Goal: Find contact information: Find contact information

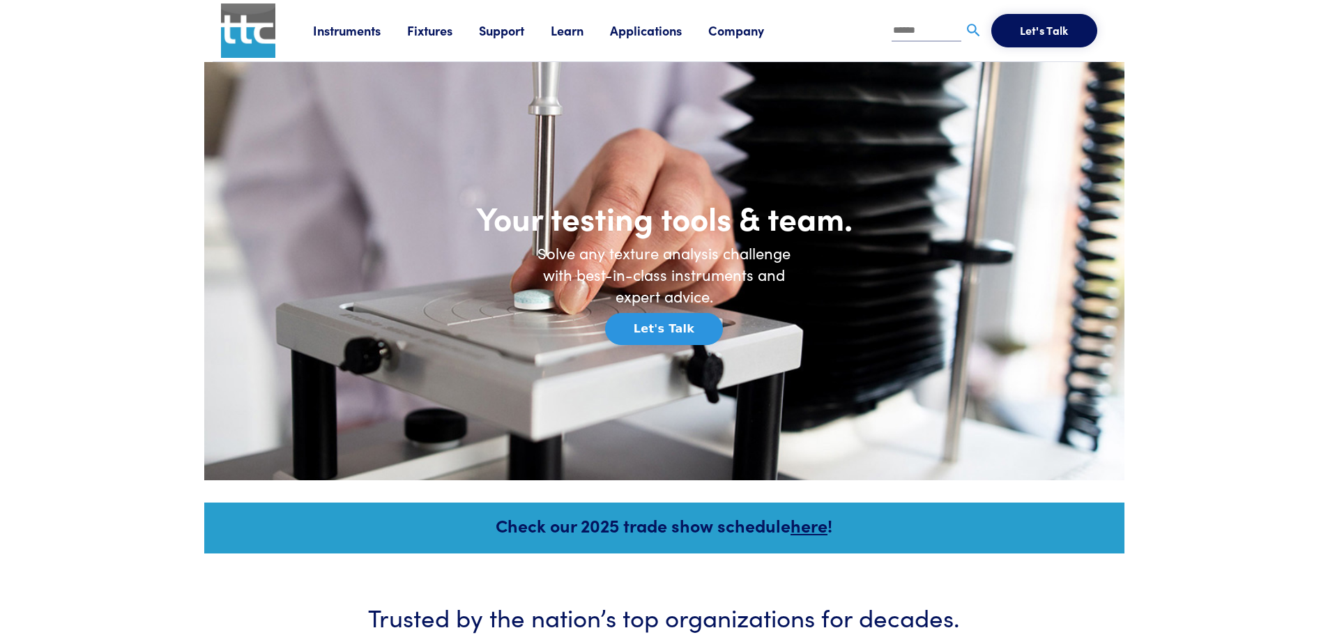
click at [426, 26] on link "Fixtures" at bounding box center [443, 30] width 72 height 17
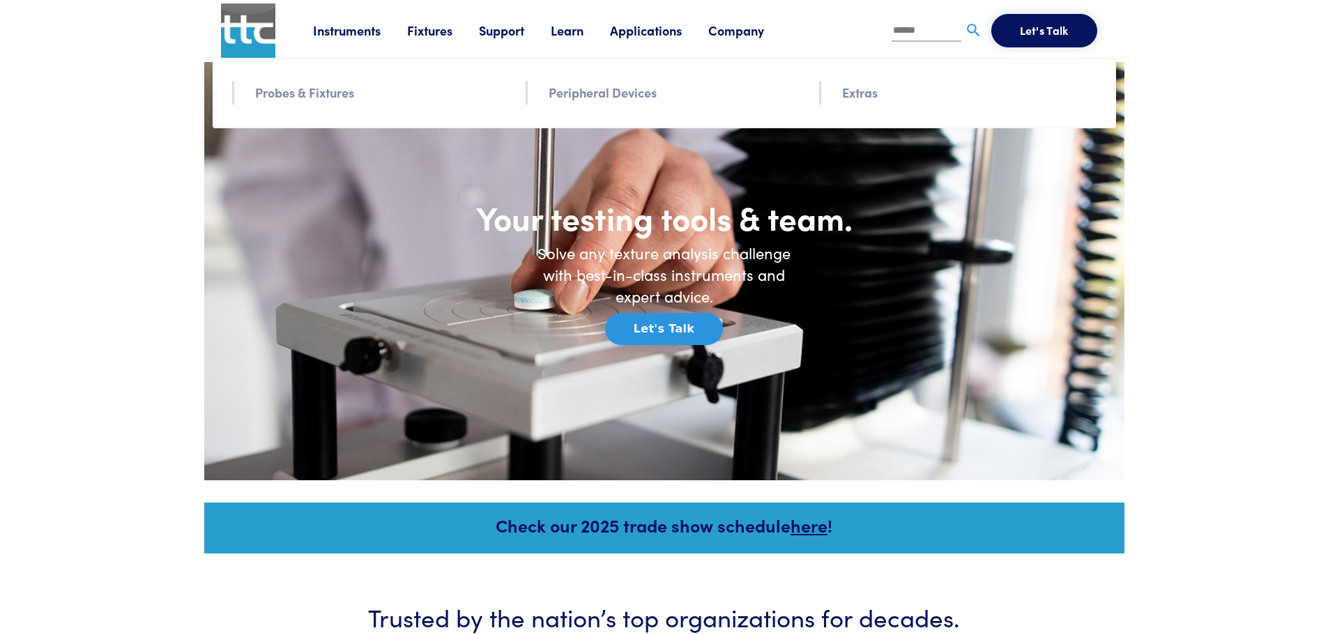
click at [340, 91] on link "Probes & Fixtures" at bounding box center [304, 92] width 99 height 20
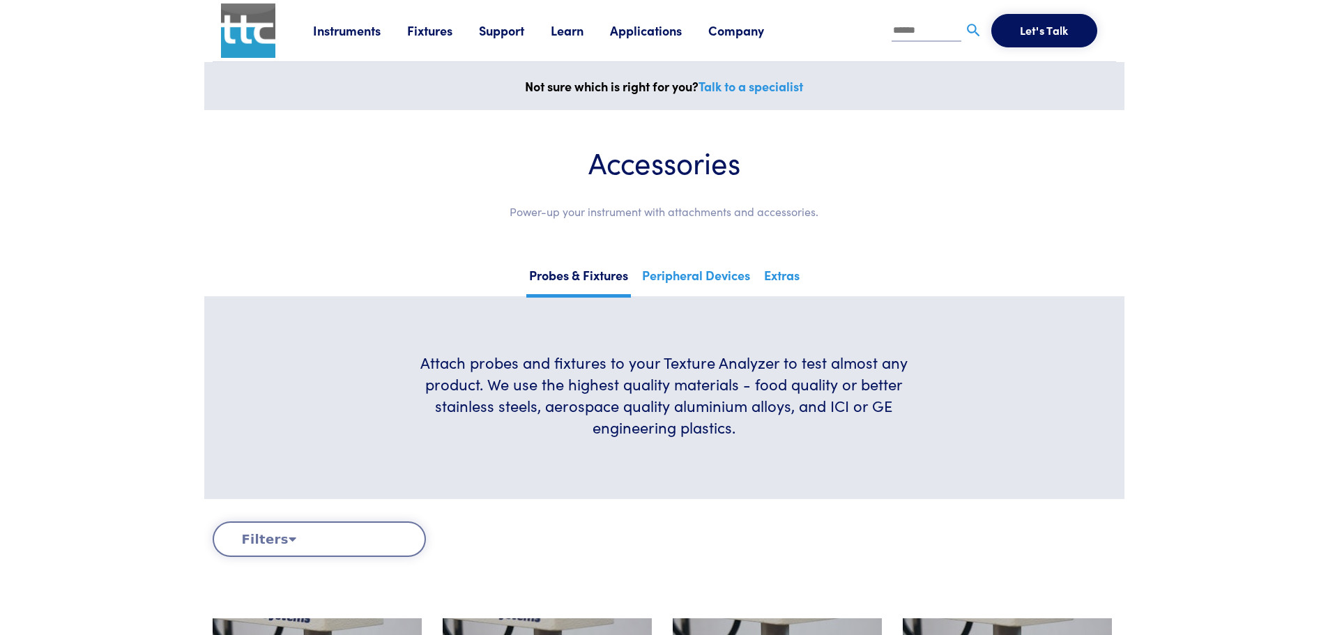
click at [279, 536] on button "Filters" at bounding box center [319, 540] width 213 height 36
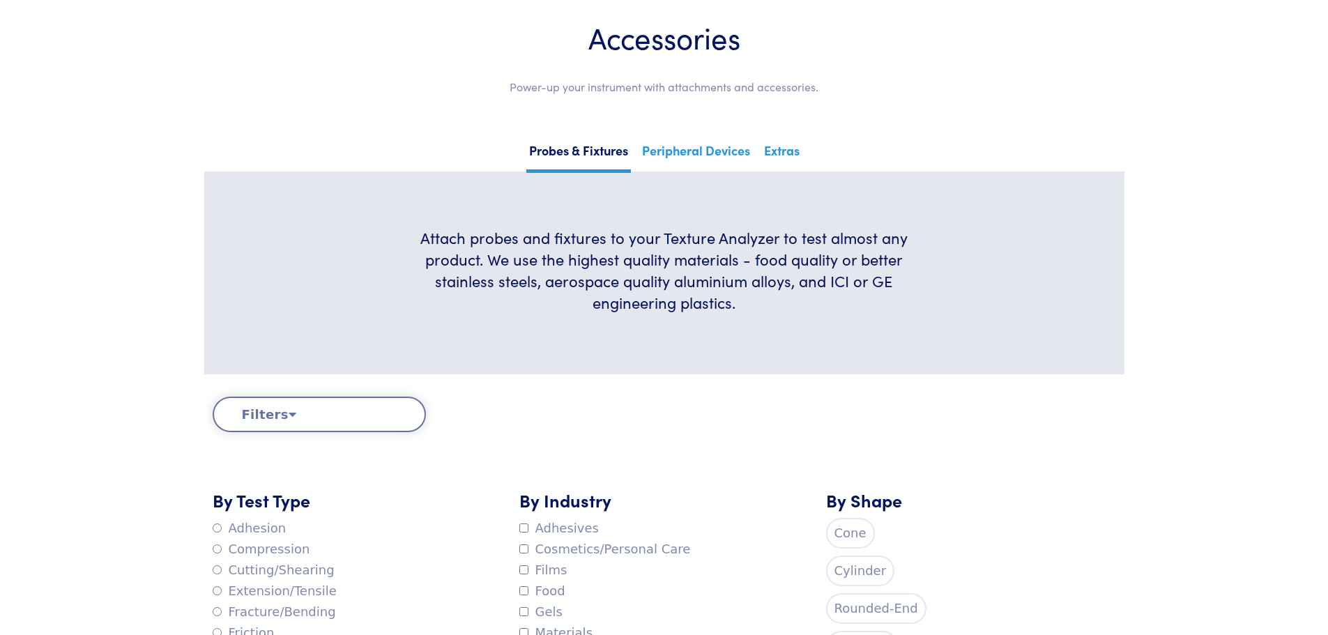
scroll to position [279, 0]
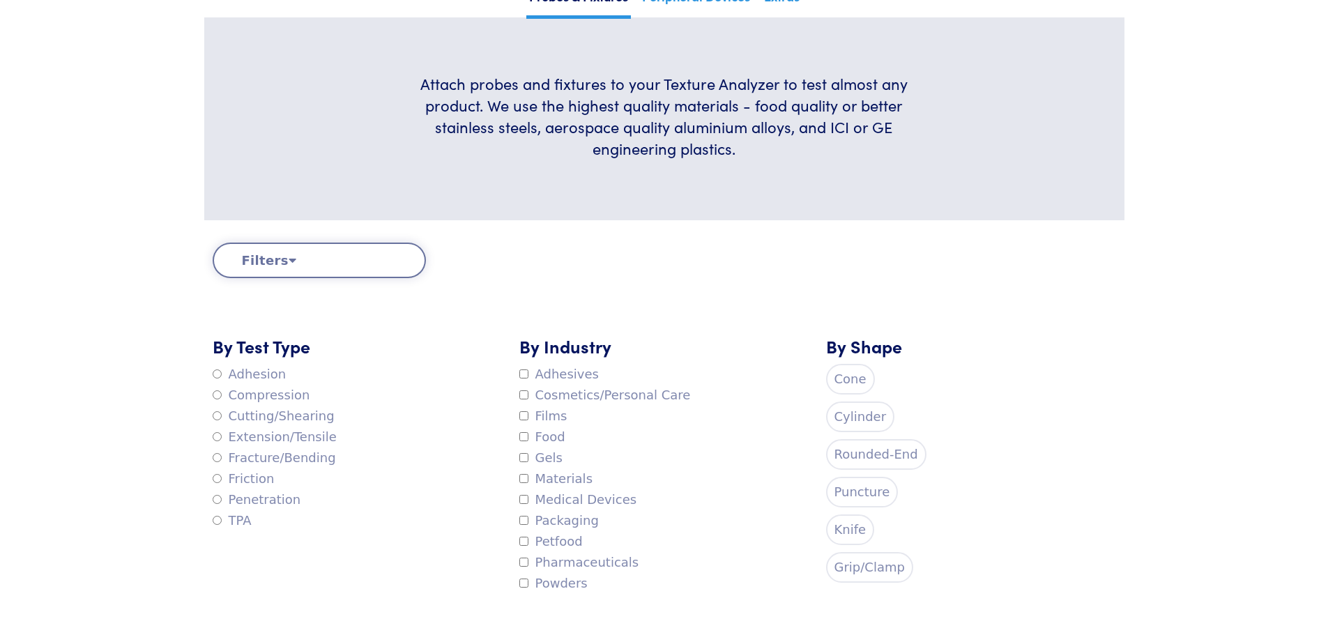
click at [243, 400] on label "Compression" at bounding box center [262, 395] width 98 height 21
click at [1066, 448] on div "By Shape Cone Cylinder Rounded-End Puncture Knife Grip/Clamp" at bounding box center [971, 464] width 307 height 260
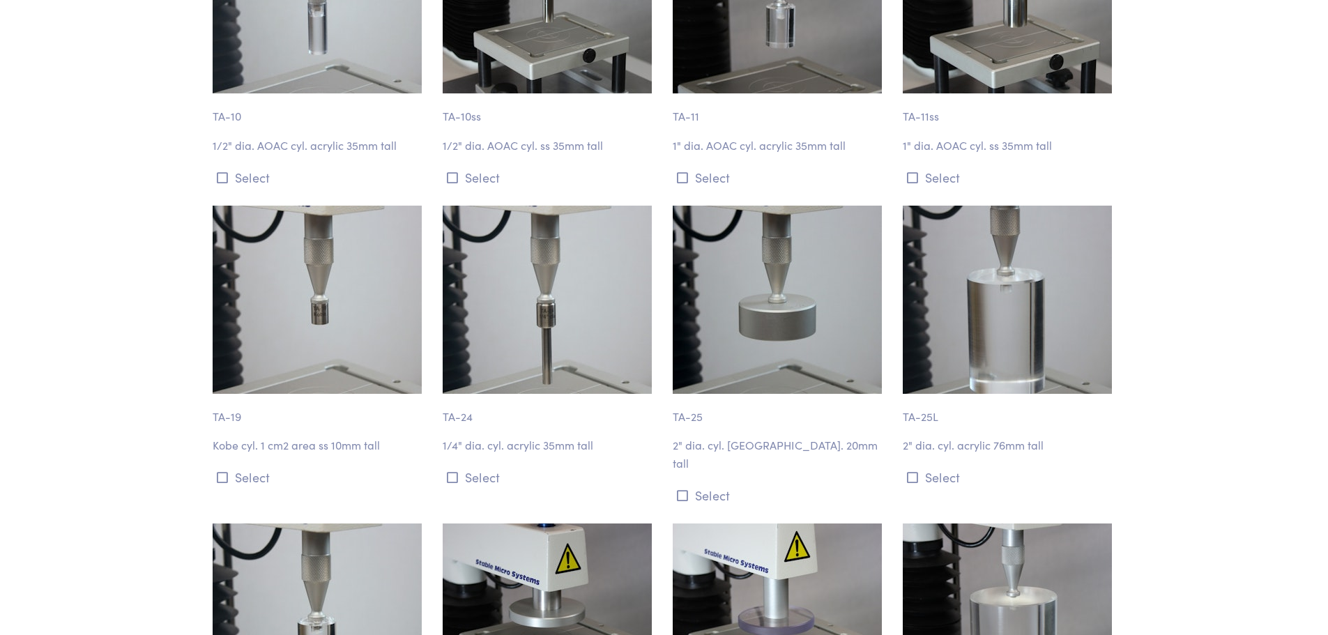
scroll to position [1071, 0]
click at [768, 298] on img at bounding box center [777, 300] width 209 height 188
click at [682, 490] on icon at bounding box center [682, 496] width 11 height 13
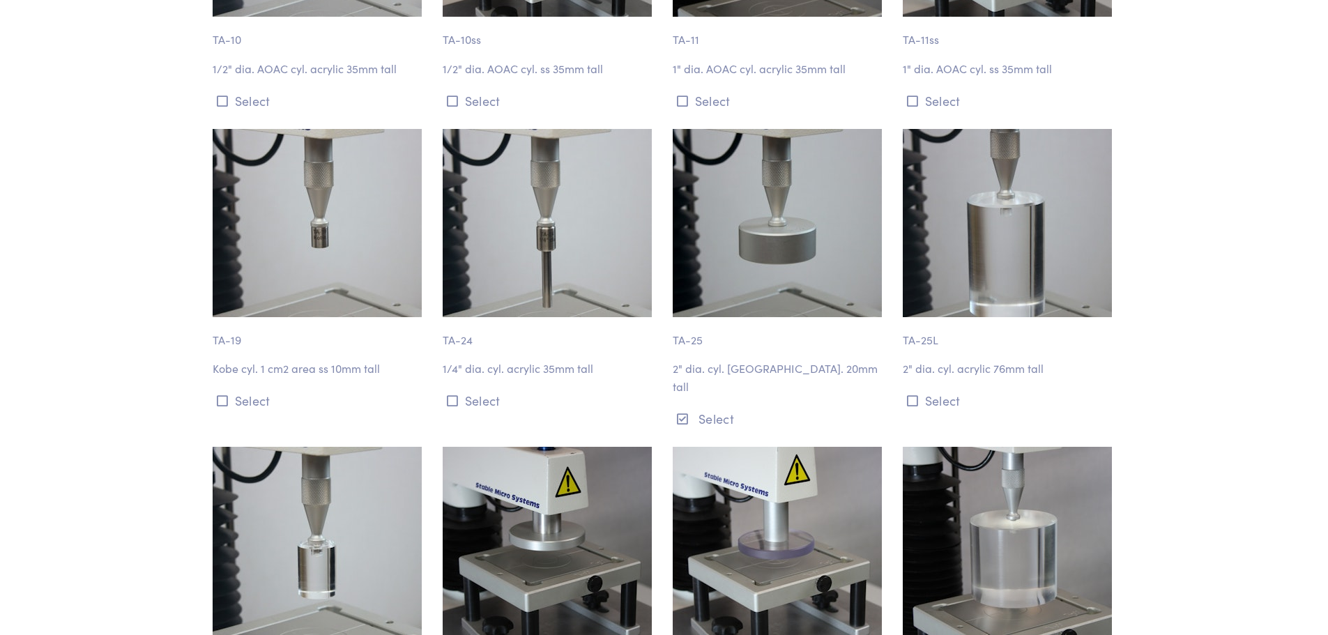
scroll to position [1350, 0]
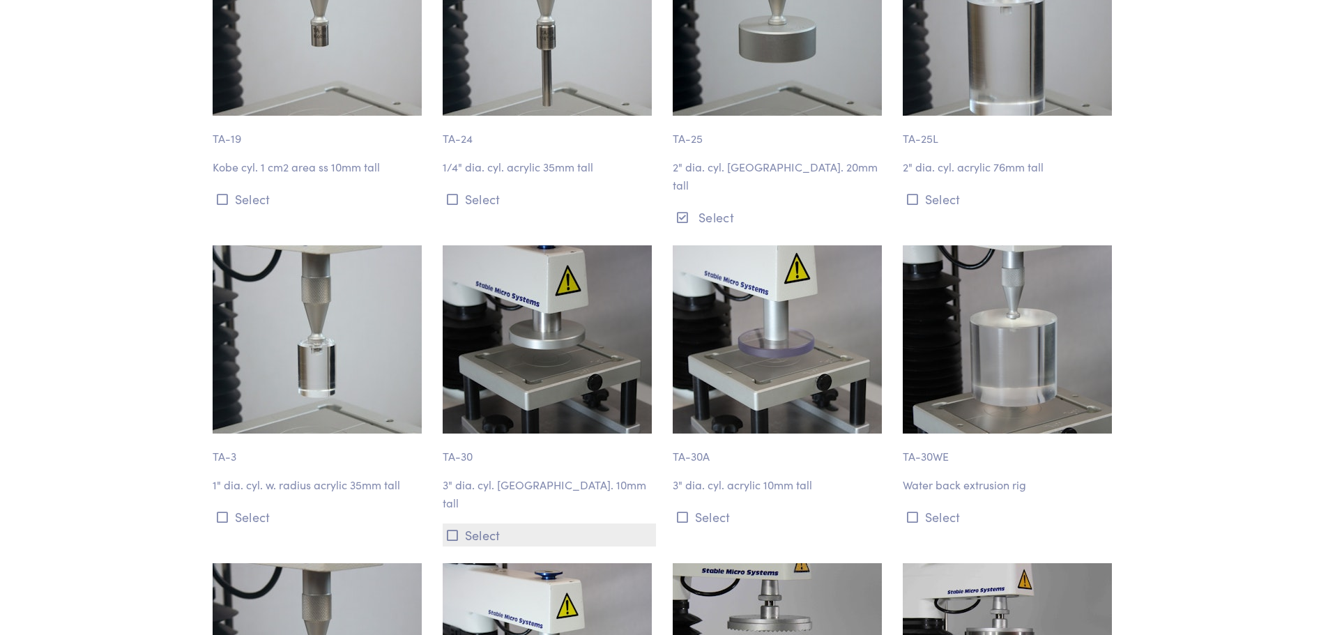
click at [453, 529] on icon at bounding box center [452, 535] width 11 height 13
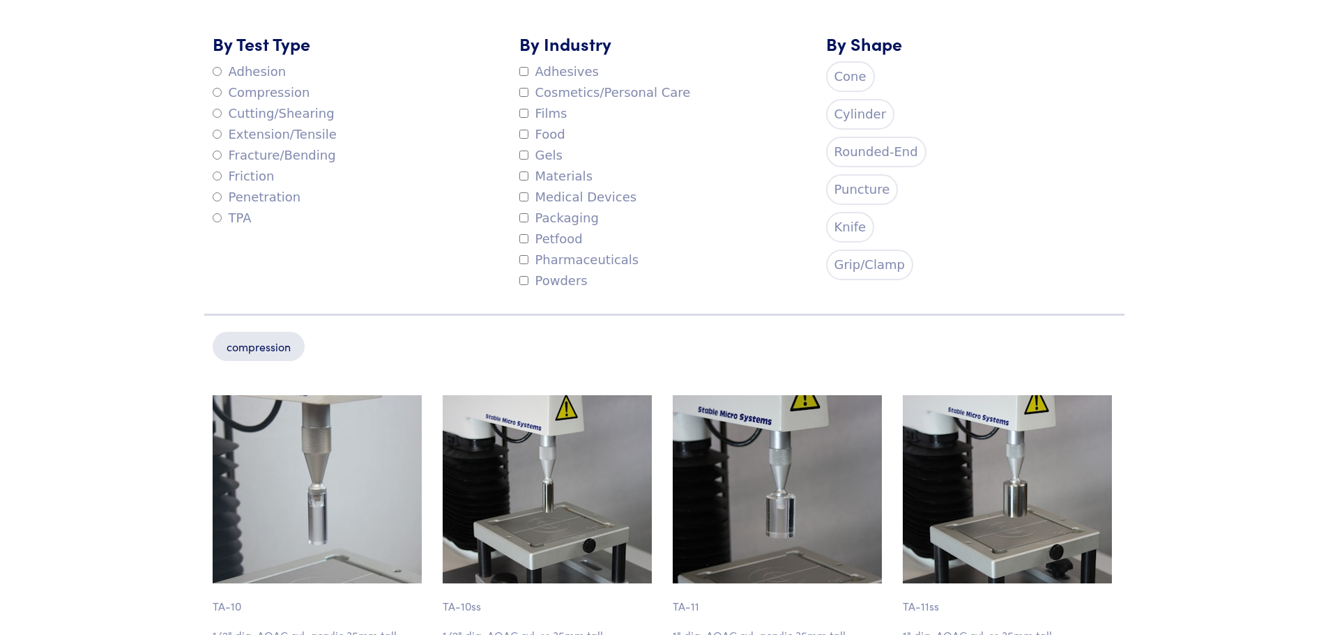
scroll to position [583, 0]
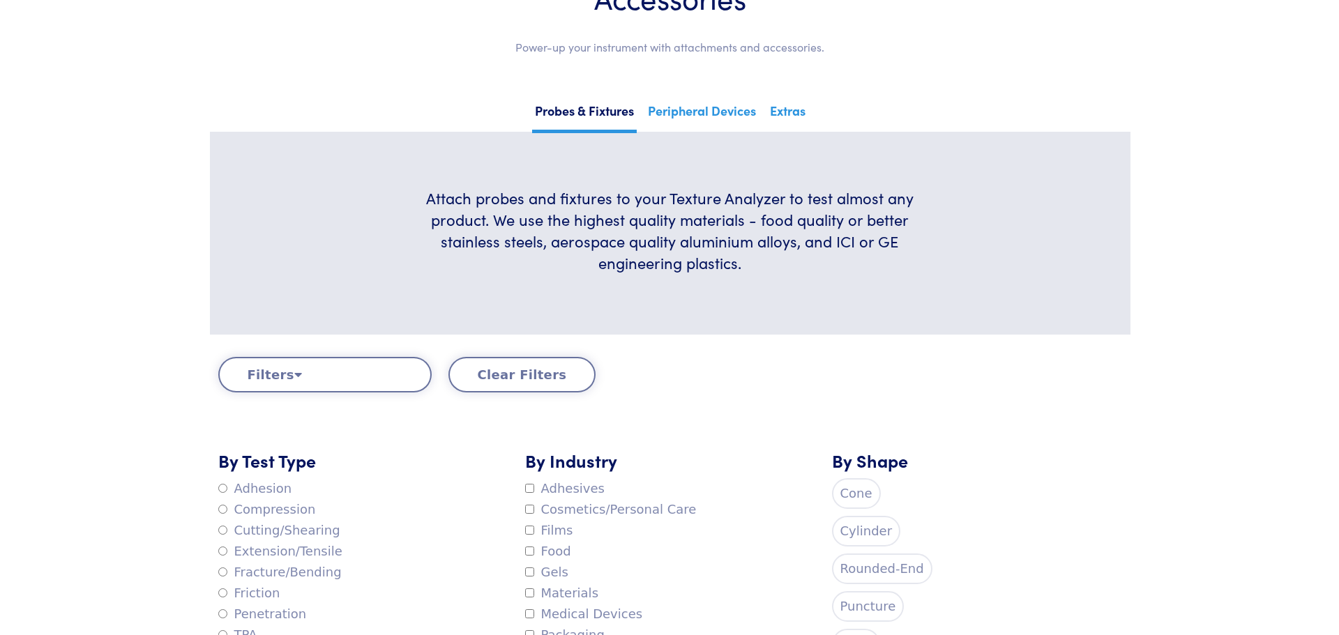
scroll to position [0, 0]
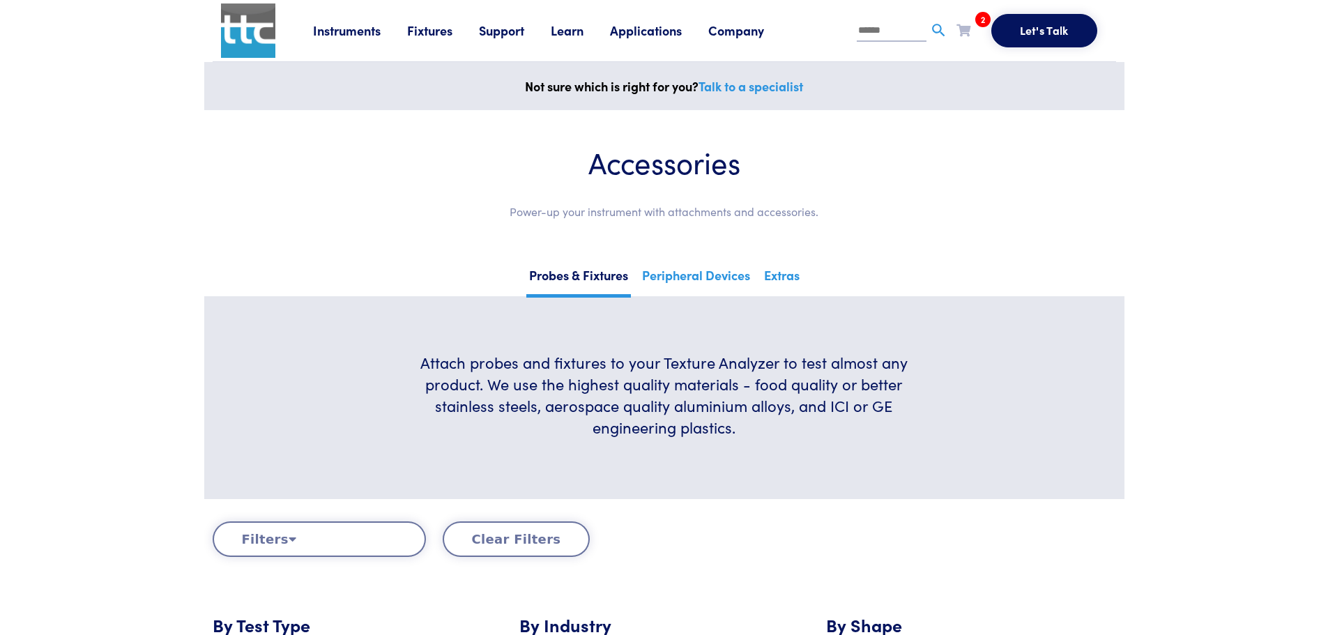
click at [1044, 29] on button "Let's Talk" at bounding box center [1045, 30] width 106 height 33
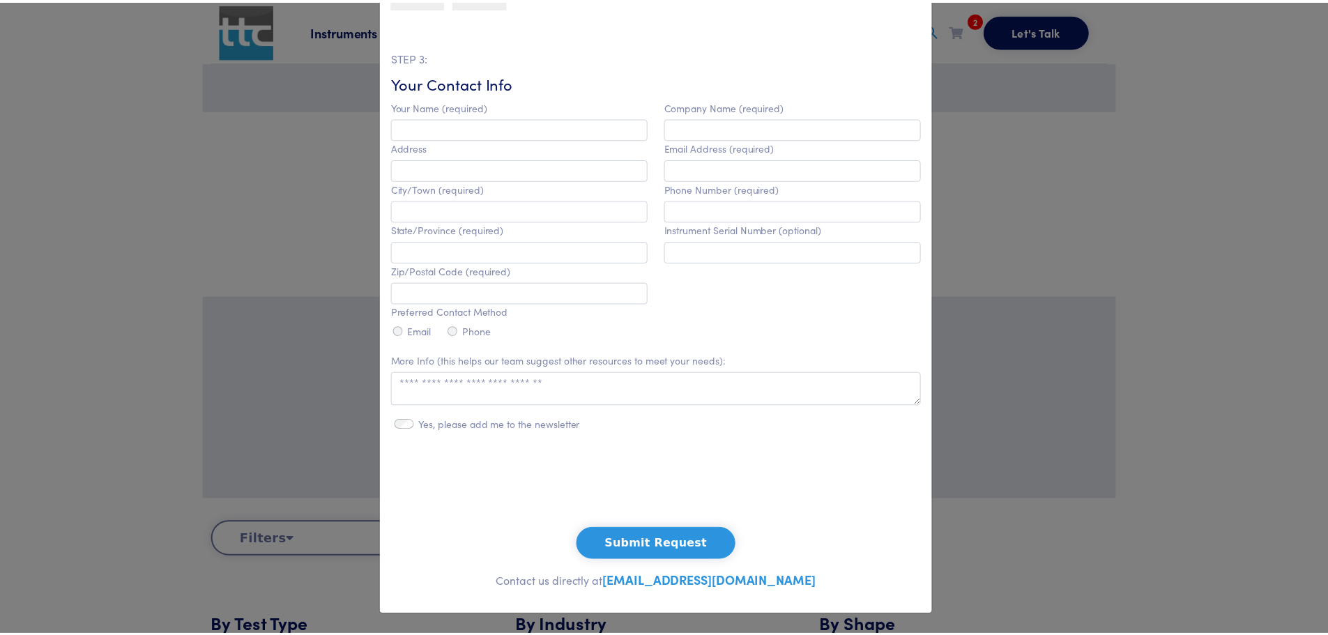
scroll to position [289, 0]
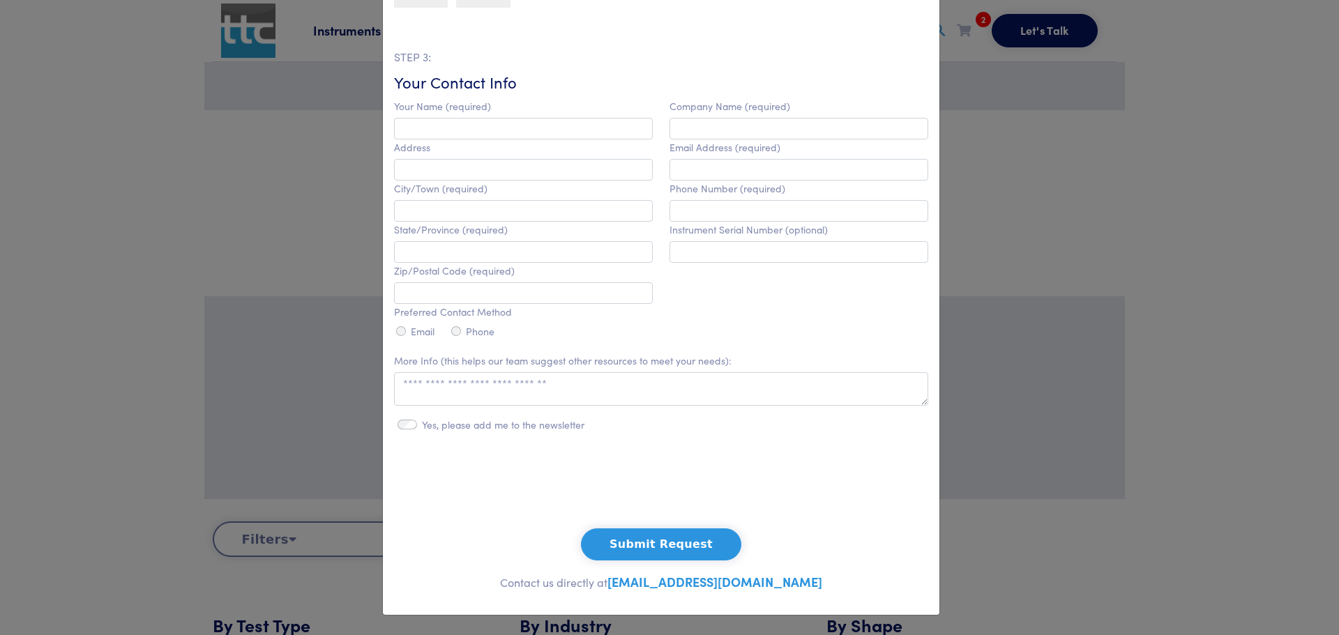
click at [1271, 300] on div "**********" at bounding box center [669, 317] width 1339 height 635
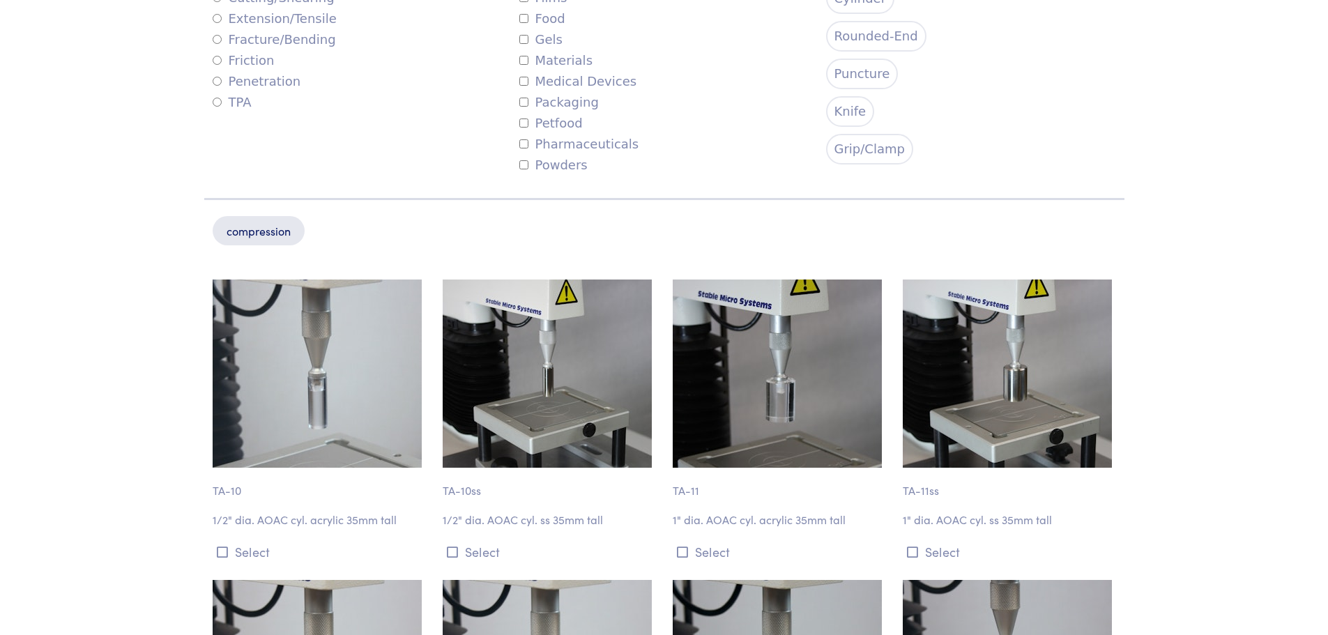
scroll to position [976, 0]
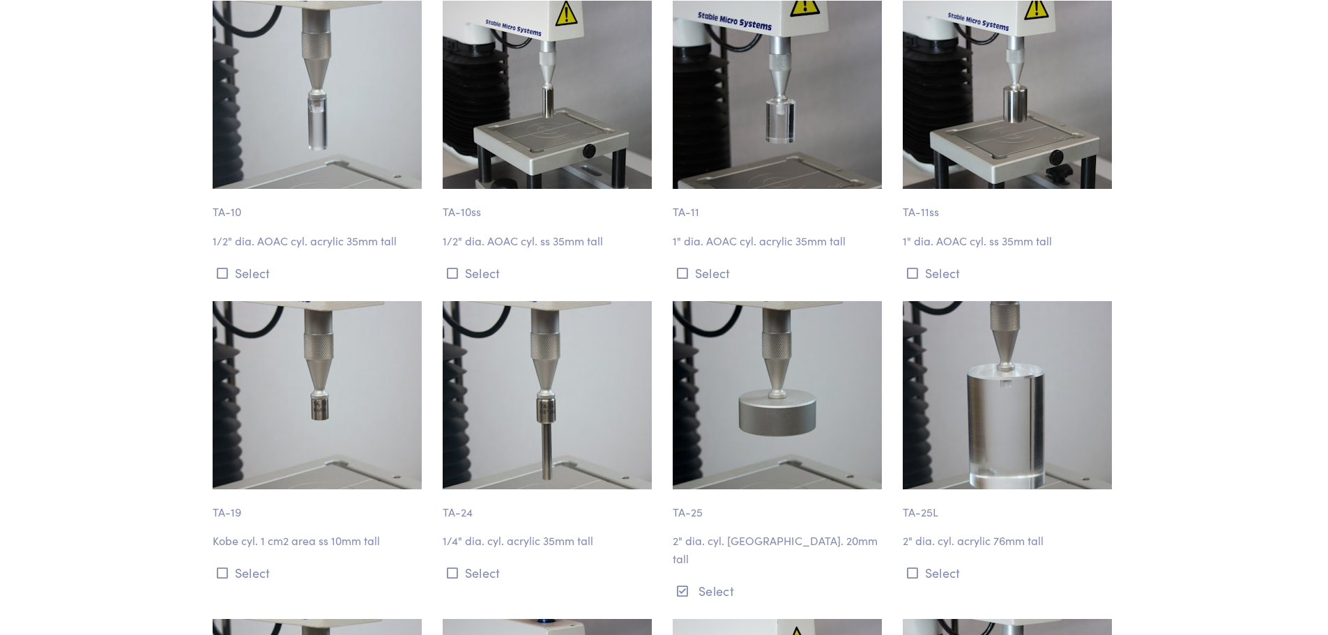
click at [734, 425] on img at bounding box center [777, 395] width 209 height 188
click at [723, 579] on button "Select" at bounding box center [779, 590] width 213 height 23
click at [753, 439] on img at bounding box center [777, 395] width 209 height 188
click at [703, 542] on p "2" dia. cyl. [GEOGRAPHIC_DATA]. 20mm tall" at bounding box center [779, 550] width 213 height 36
click at [684, 513] on p "TA-25" at bounding box center [779, 506] width 213 height 32
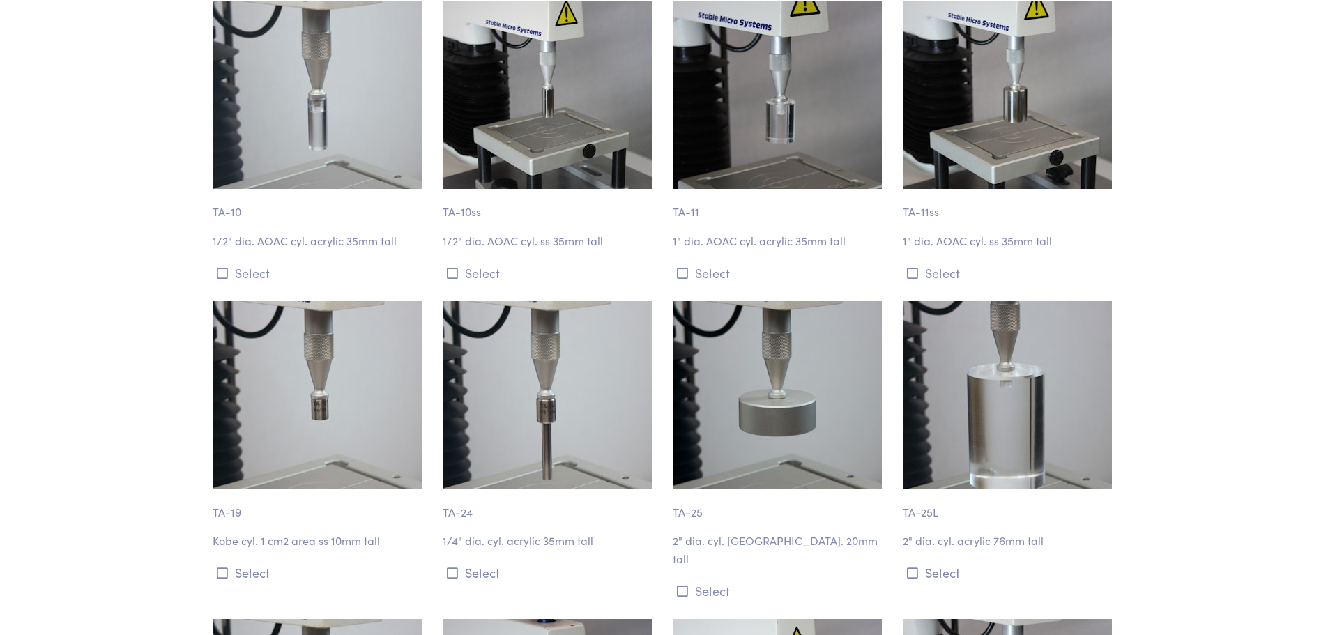
click at [741, 407] on img at bounding box center [777, 395] width 209 height 188
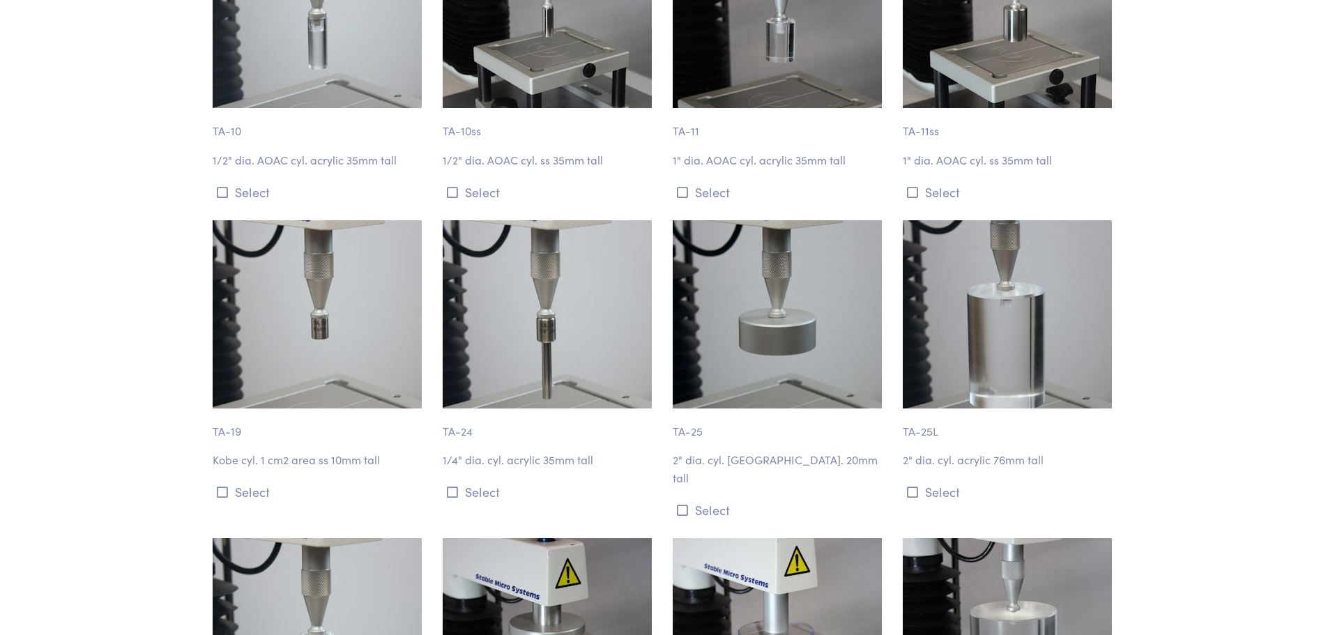
scroll to position [1185, 0]
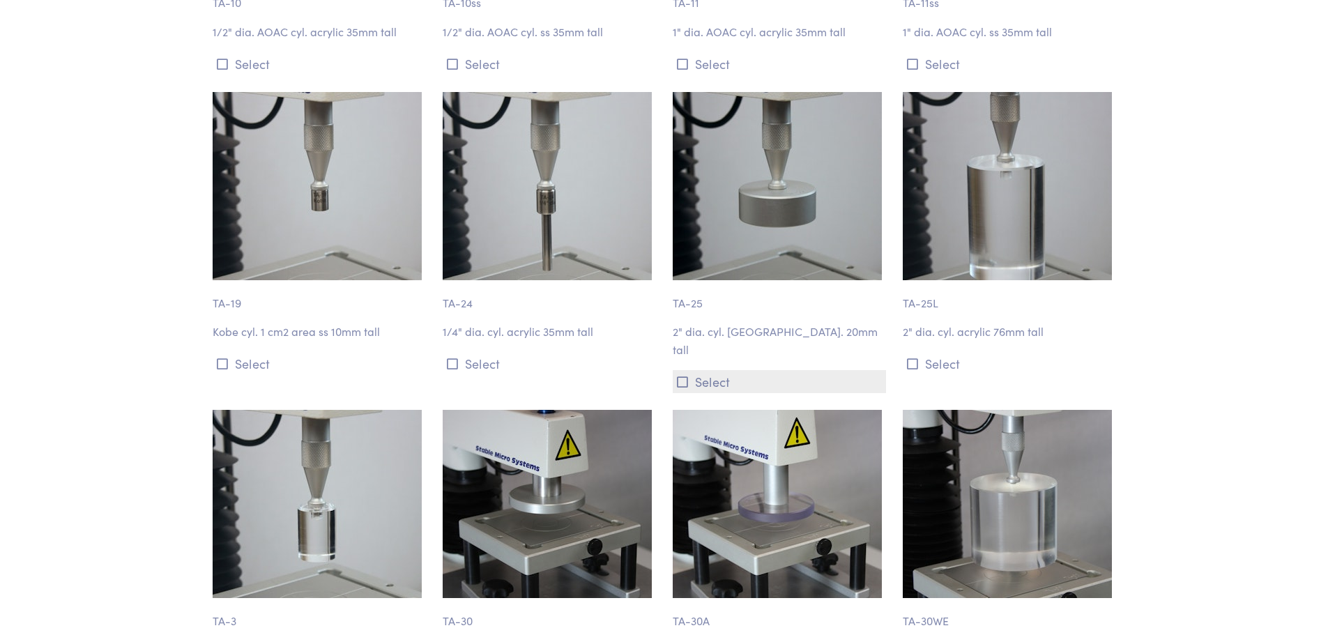
click at [681, 376] on icon at bounding box center [682, 382] width 11 height 13
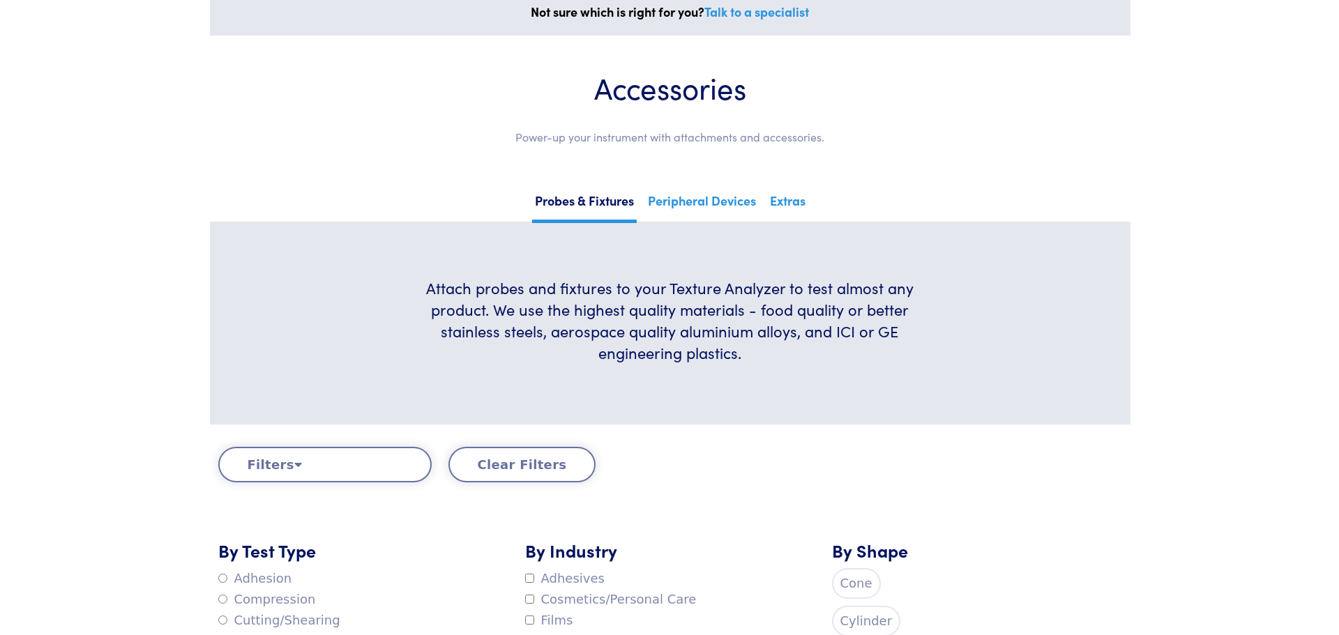
scroll to position [0, 0]
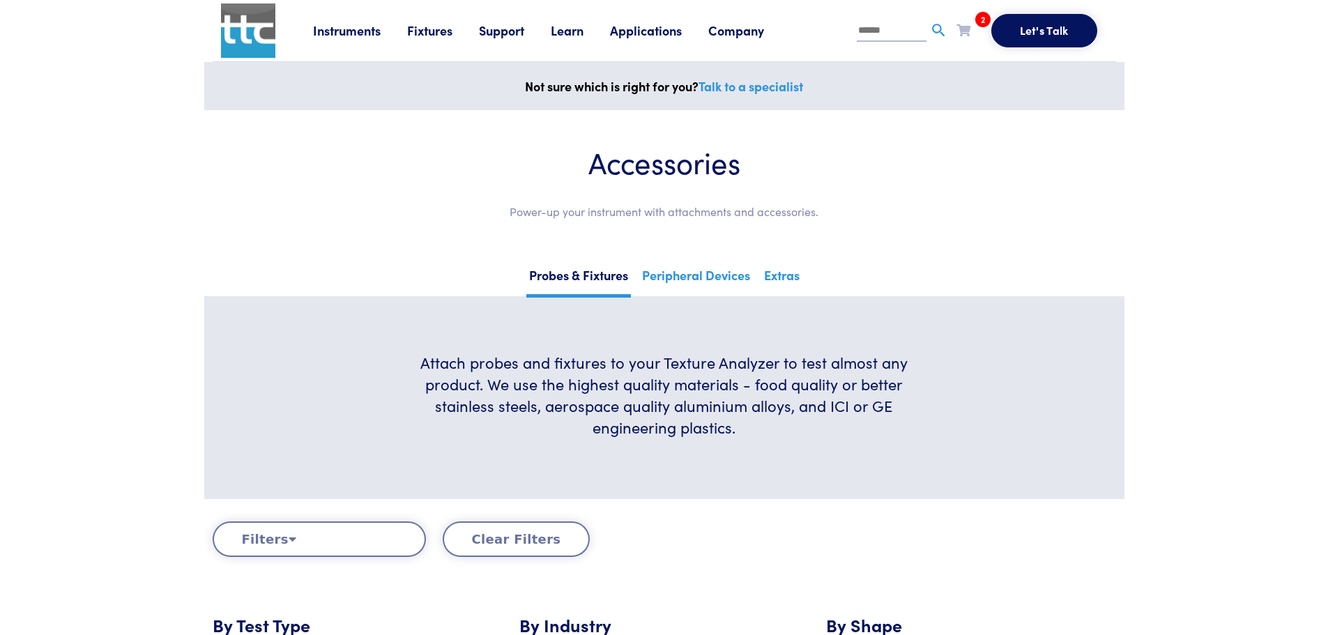
click at [1047, 30] on button "Let's Talk" at bounding box center [1045, 30] width 106 height 33
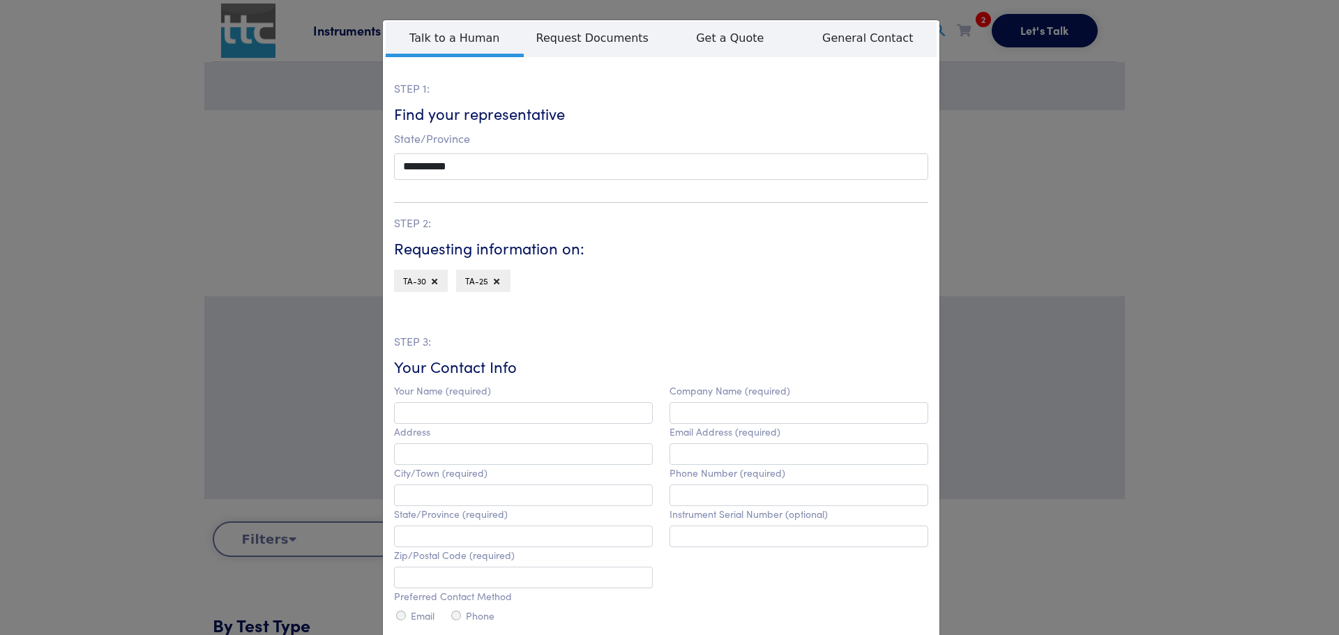
click at [1192, 213] on div "**********" at bounding box center [669, 317] width 1339 height 635
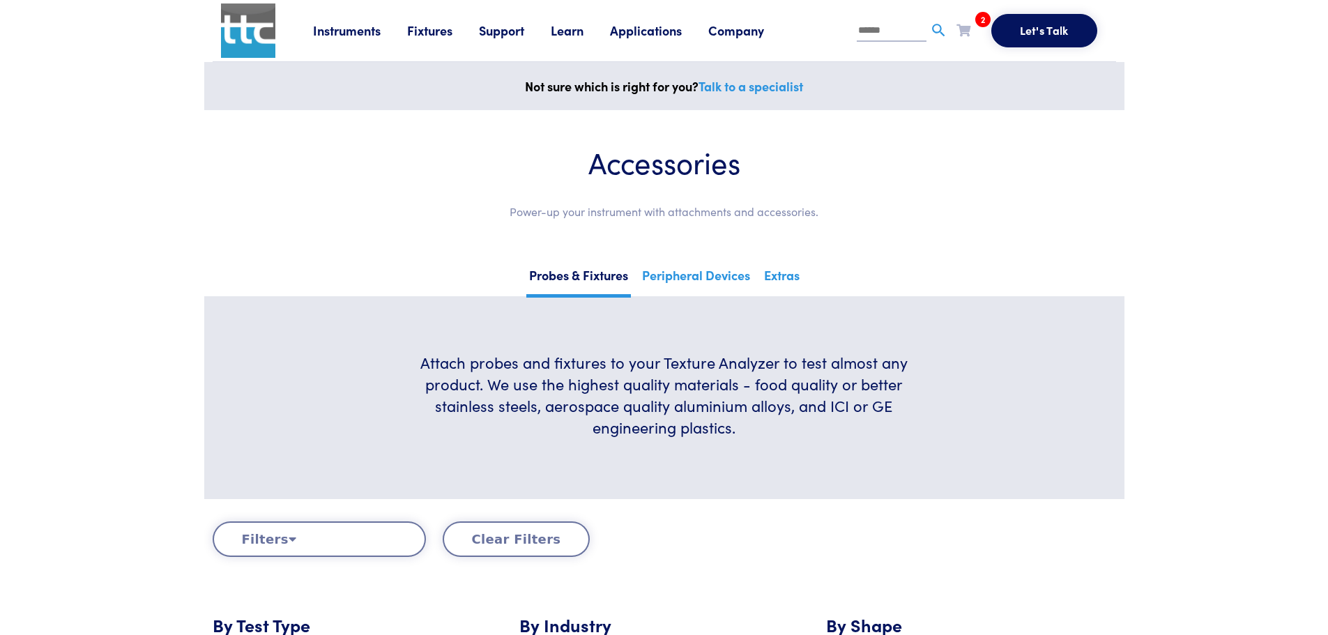
click at [1045, 31] on button "Let's Talk" at bounding box center [1045, 30] width 106 height 33
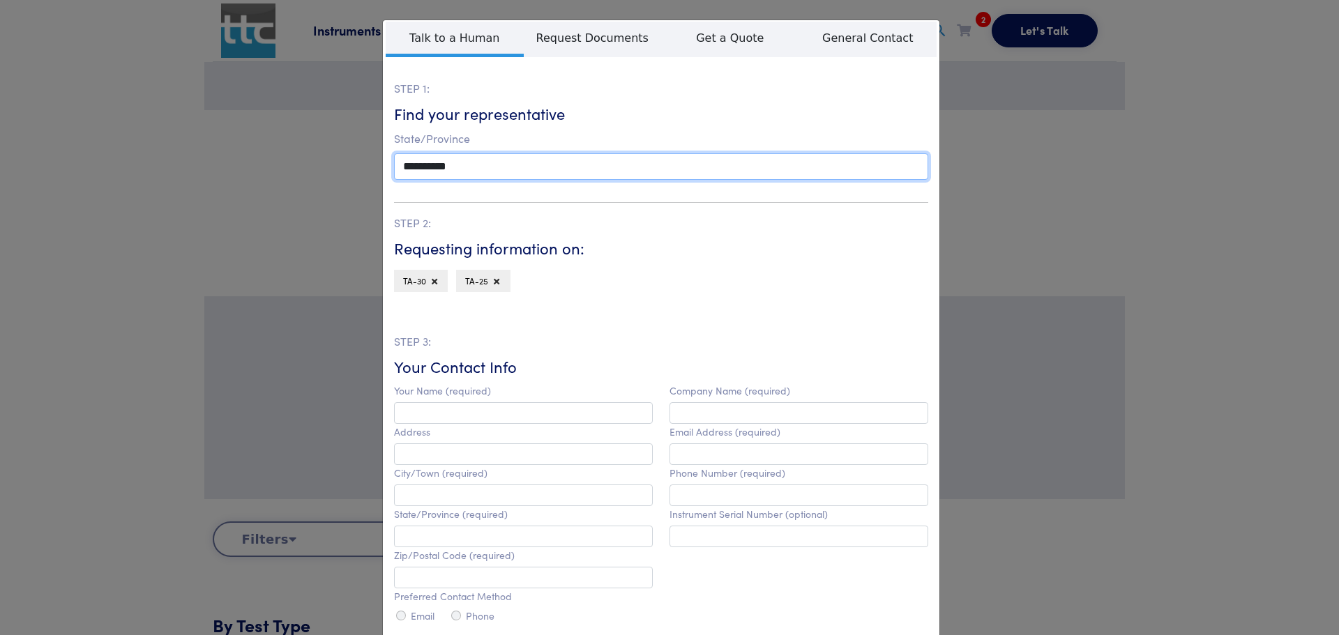
click at [522, 162] on select "**********" at bounding box center [661, 166] width 534 height 26
select select "**"
click at [394, 153] on select "**********" at bounding box center [661, 166] width 534 height 26
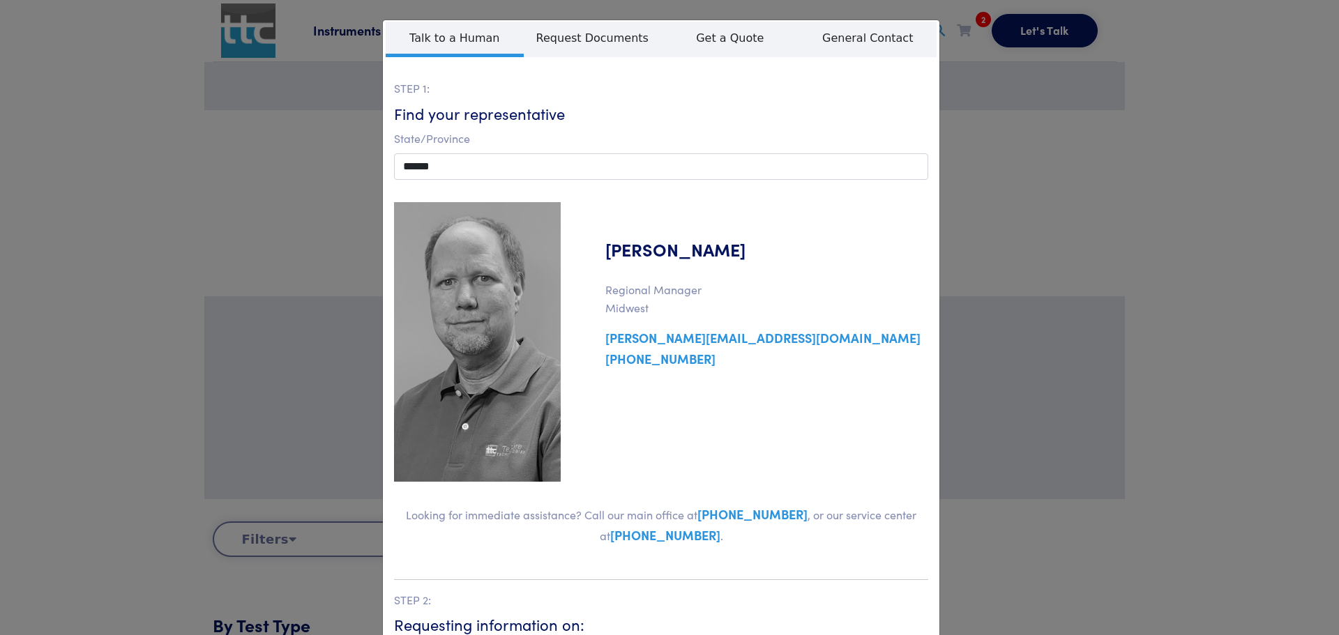
click at [734, 340] on link "[PERSON_NAME][EMAIL_ADDRESS][DOMAIN_NAME]" at bounding box center [748, 337] width 343 height 17
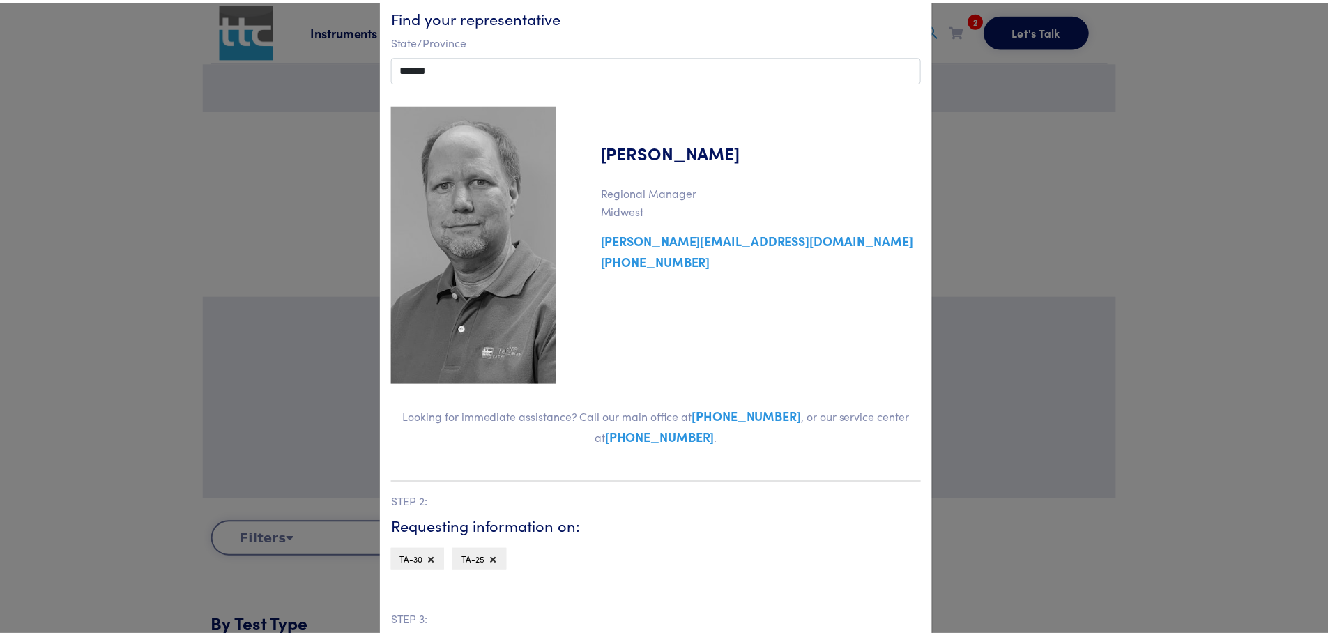
scroll to position [70, 0]
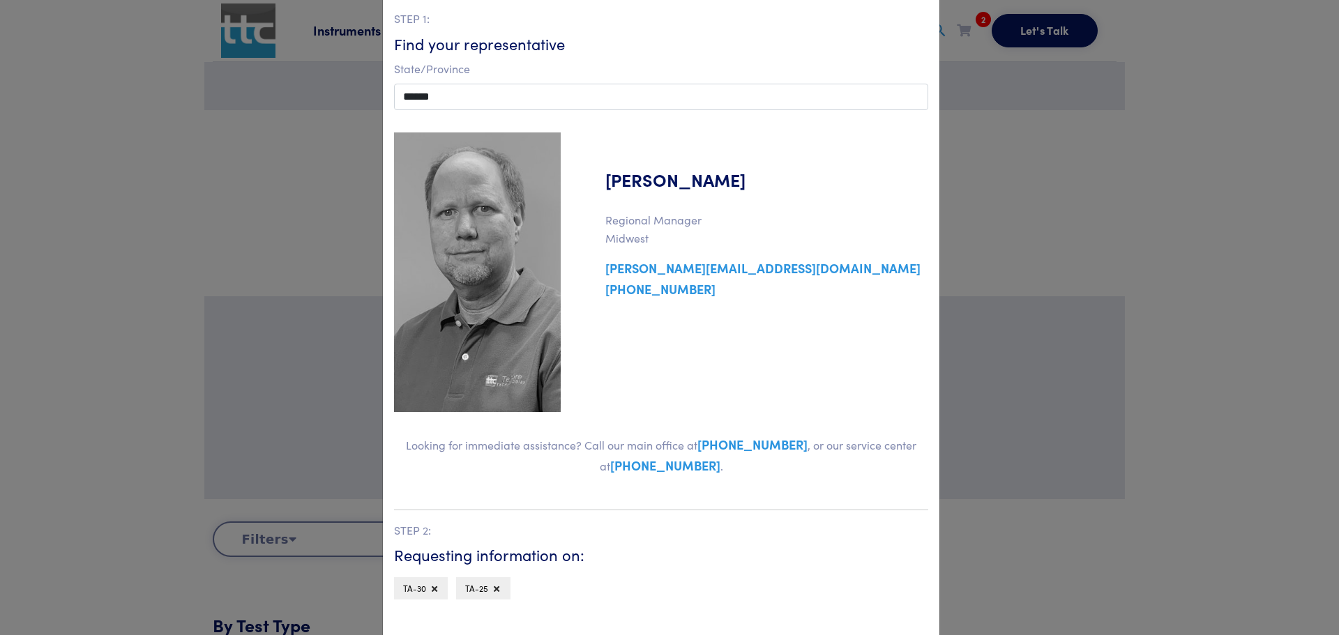
click at [1100, 279] on div "**********" at bounding box center [669, 317] width 1339 height 635
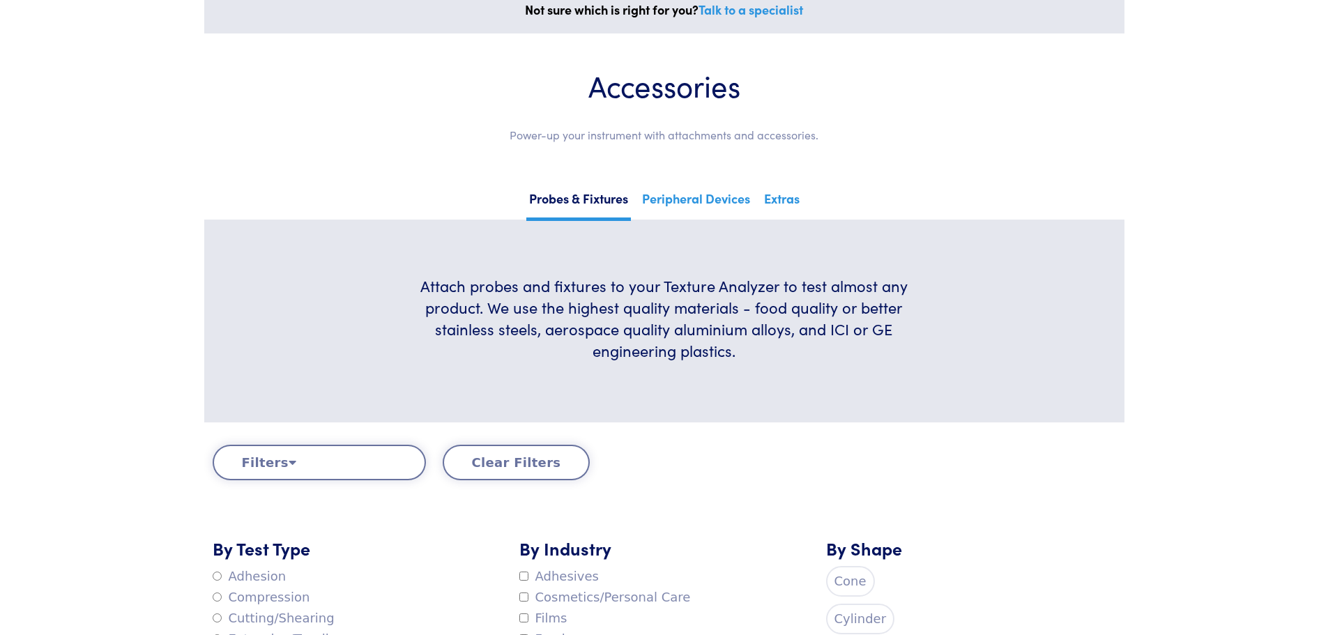
scroll to position [0, 0]
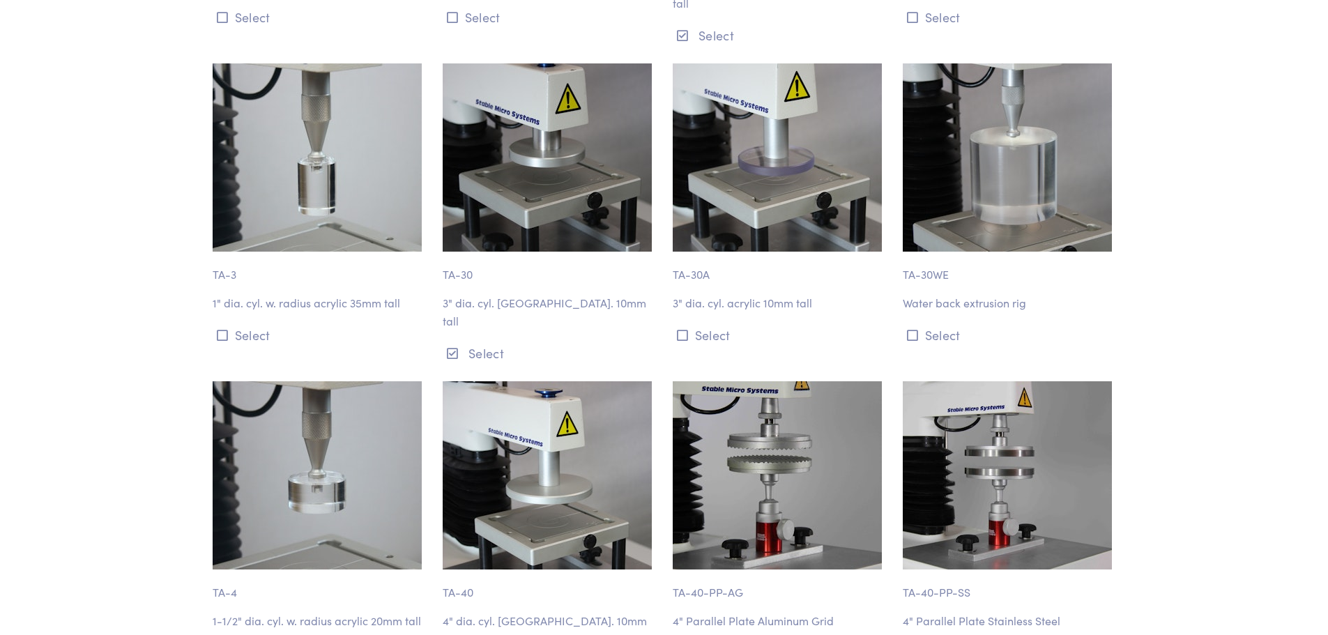
scroll to position [1534, 0]
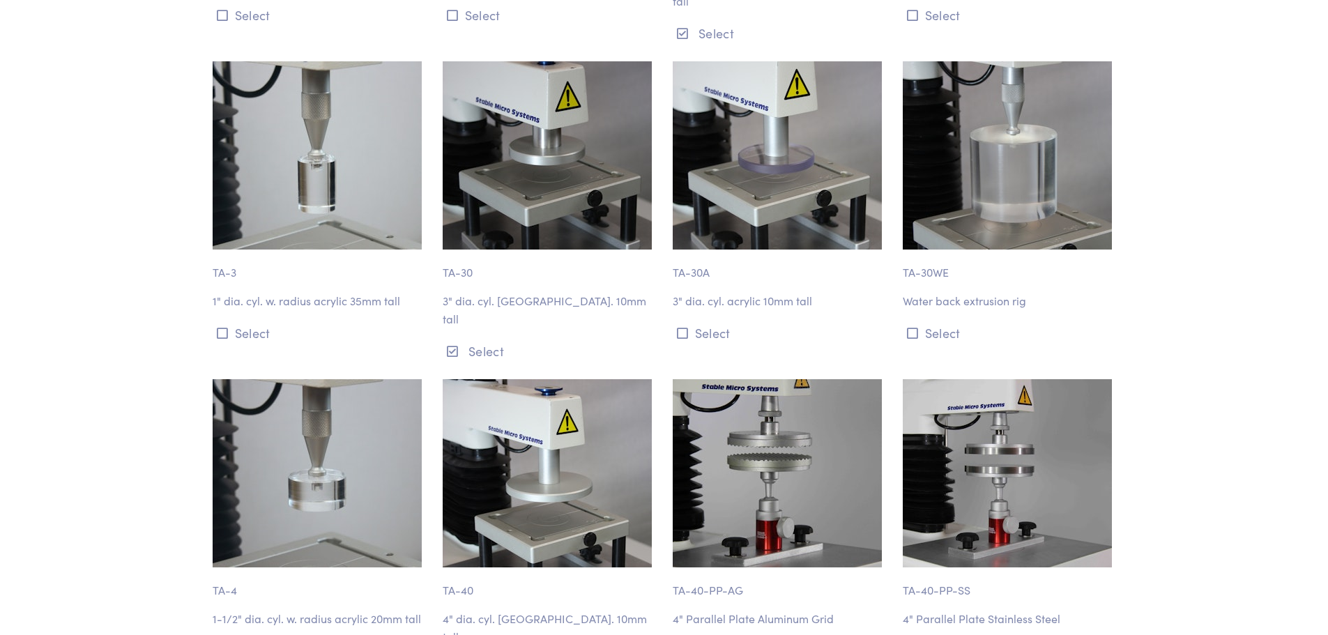
click at [1248, 315] on body "Instruments Texture Analyzers Measure any physical product characteristic. TA.X…" at bounding box center [664, 497] width 1328 height 4062
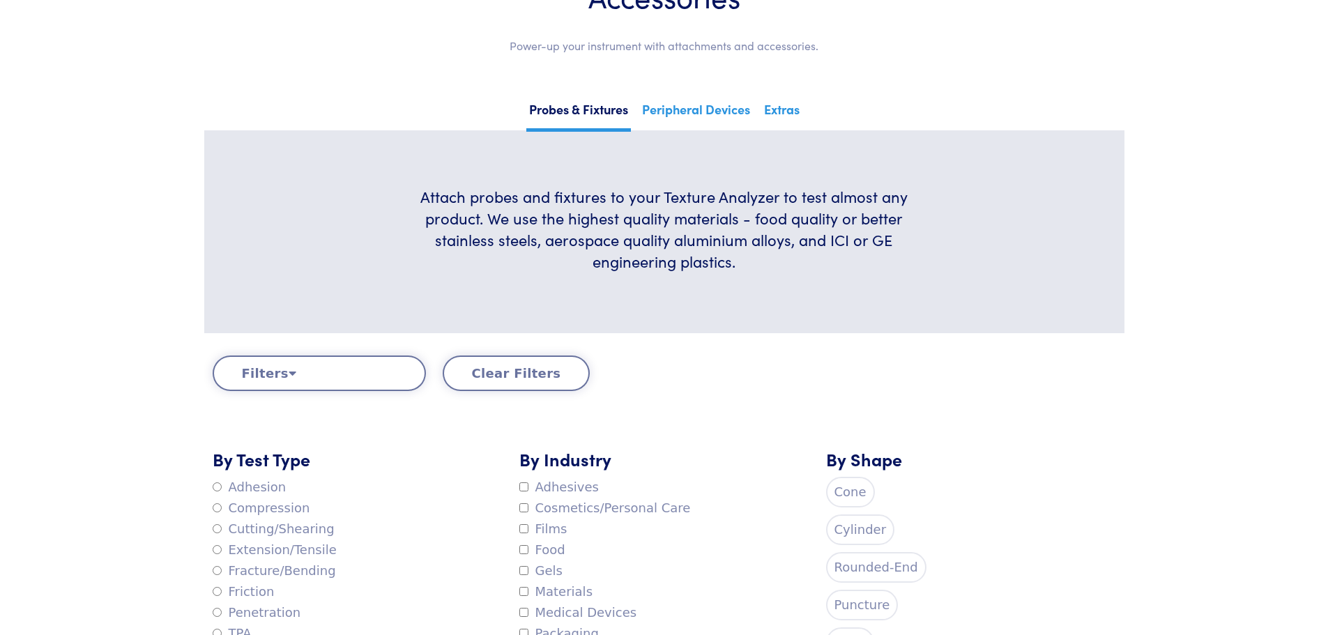
scroll to position [0, 0]
